Goal: Find specific page/section

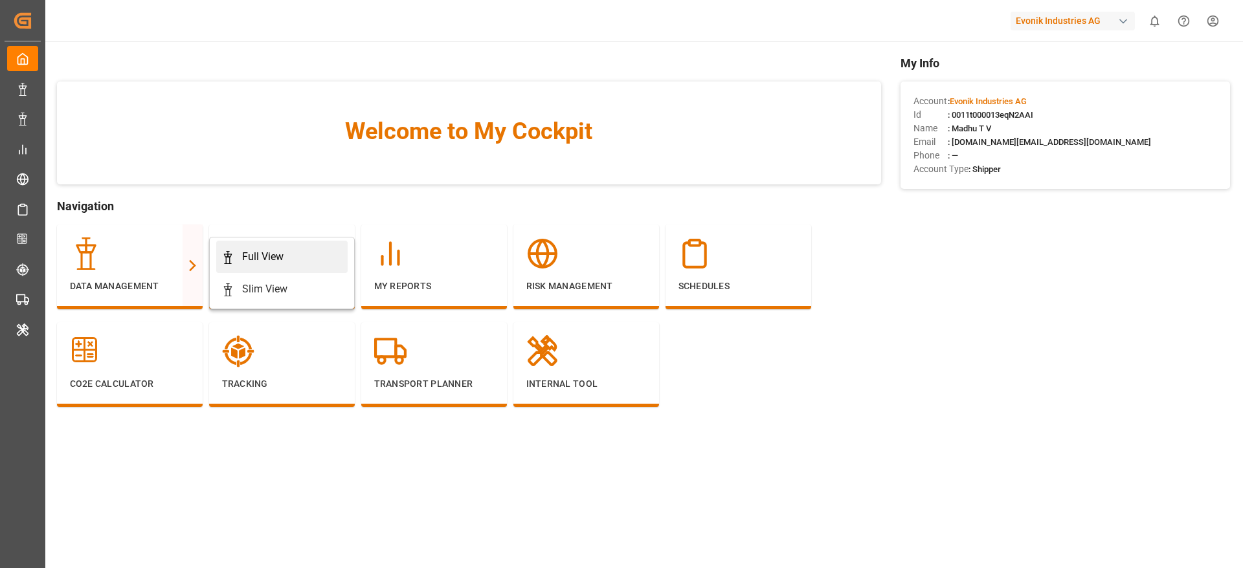
click at [298, 252] on div "Full View" at bounding box center [281, 257] width 121 height 16
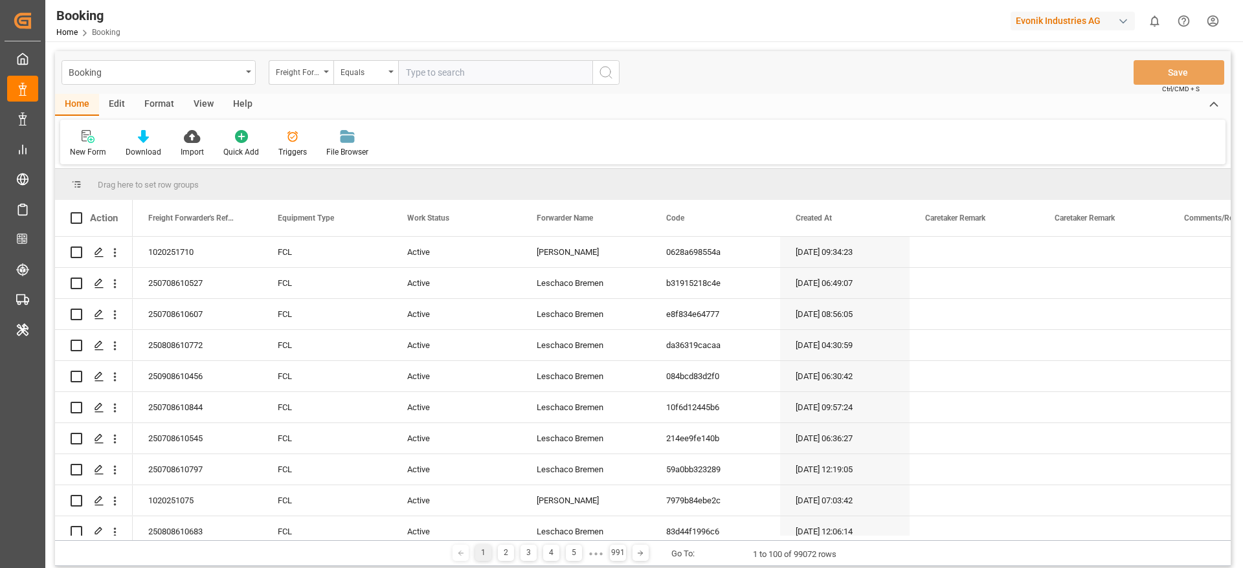
click at [1065, 27] on div "Evonik Industries AG" at bounding box center [1073, 21] width 124 height 19
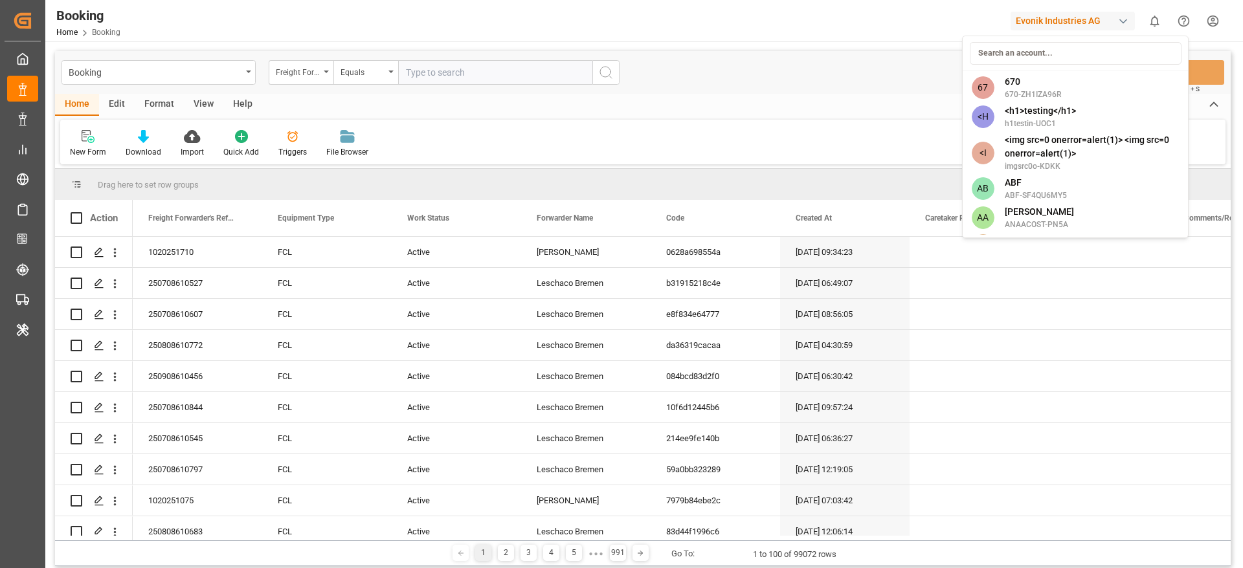
type input "t"
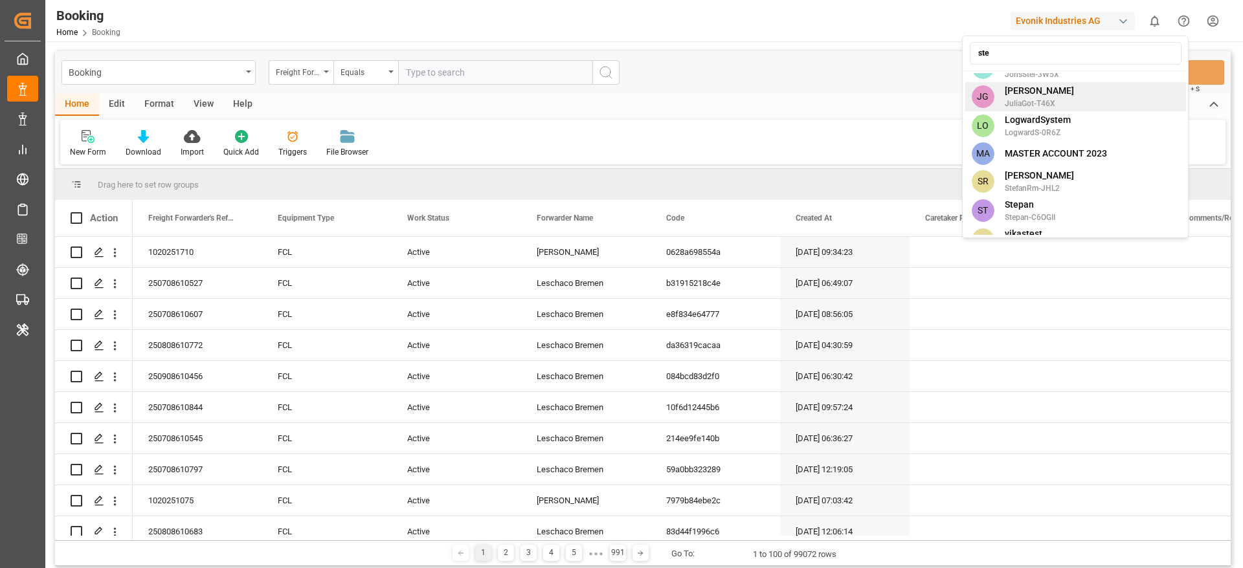
scroll to position [95, 0]
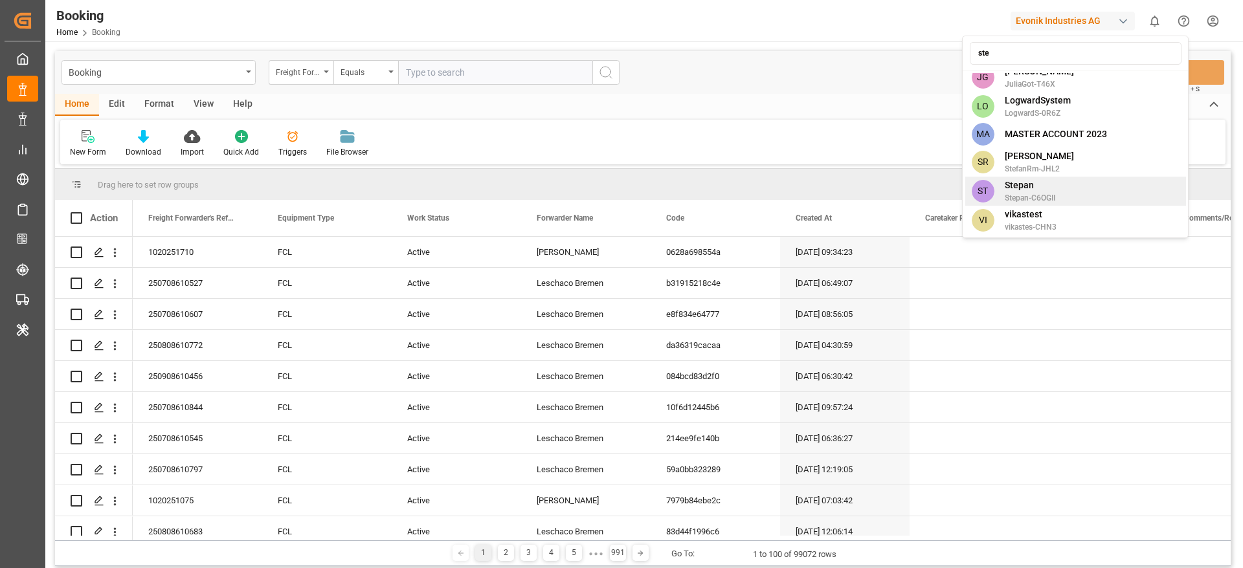
type input "ste"
click at [1069, 181] on div "ST [PERSON_NAME]-C6OGII" at bounding box center [1075, 191] width 221 height 29
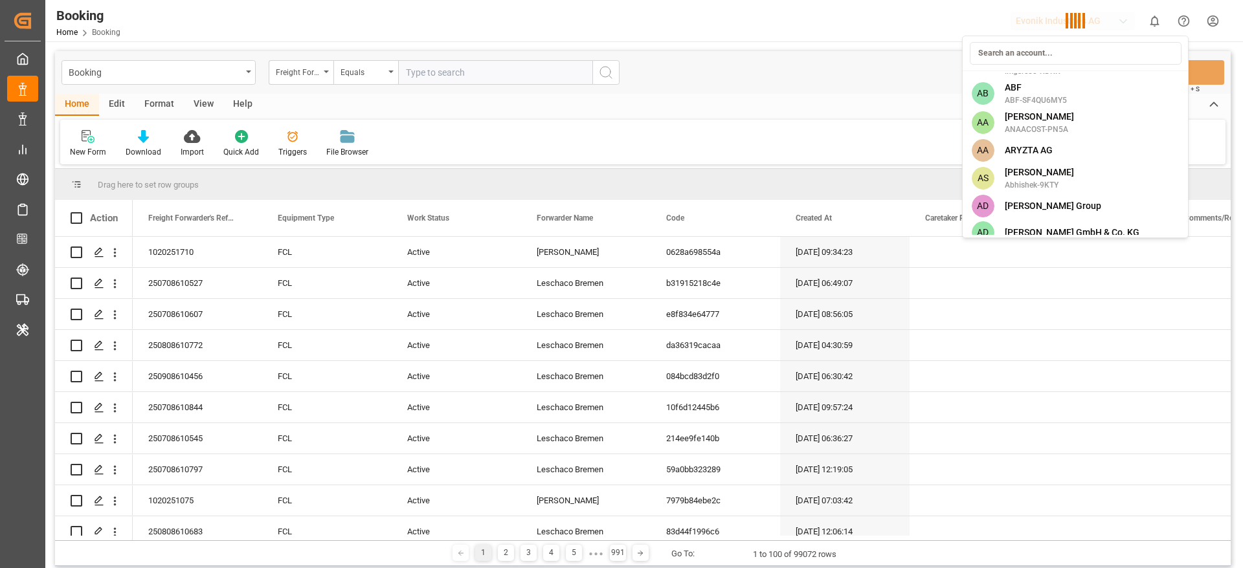
scroll to position [5047, 0]
